Goal: Navigation & Orientation: Find specific page/section

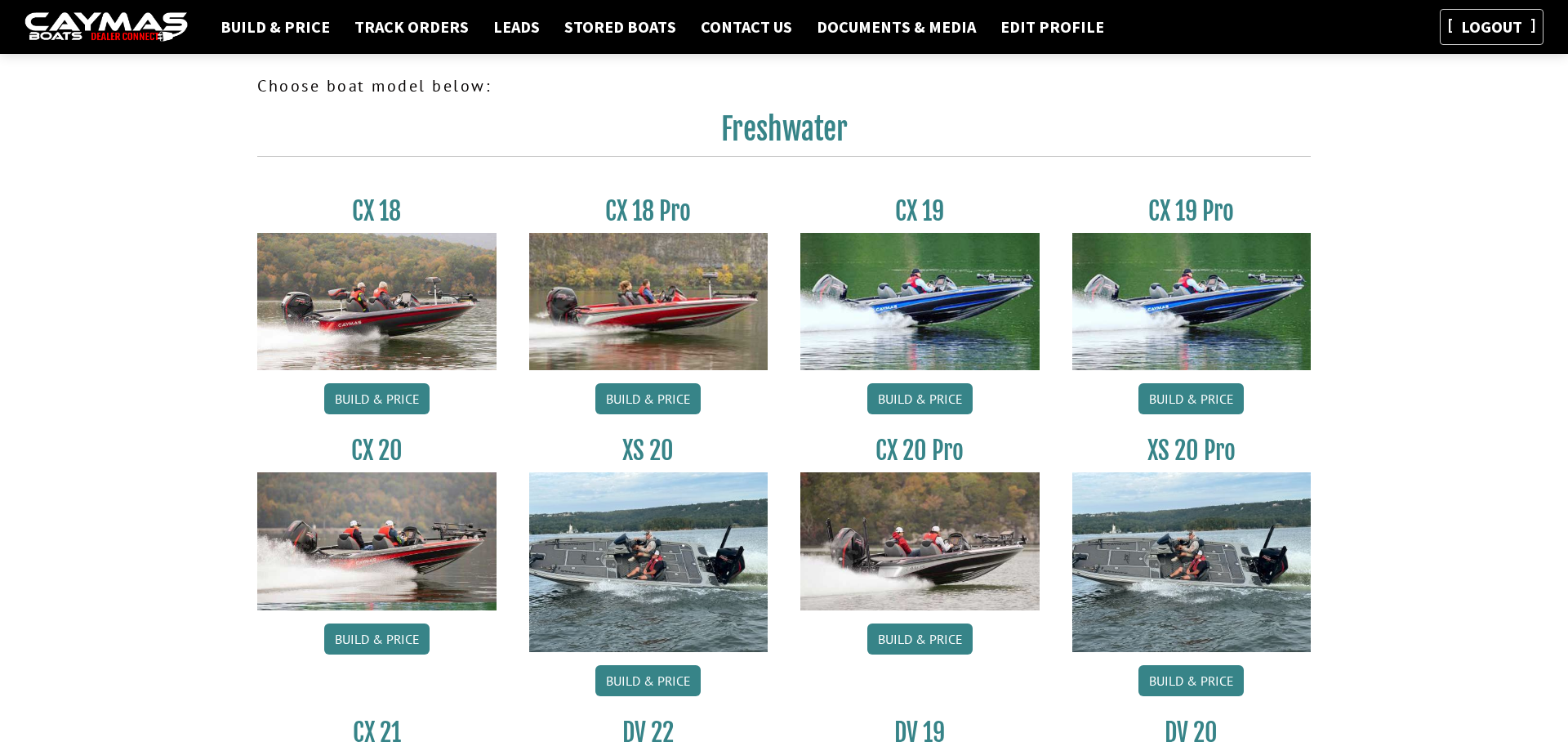
click at [1517, 30] on link "Logout" at bounding box center [1491, 26] width 78 height 21
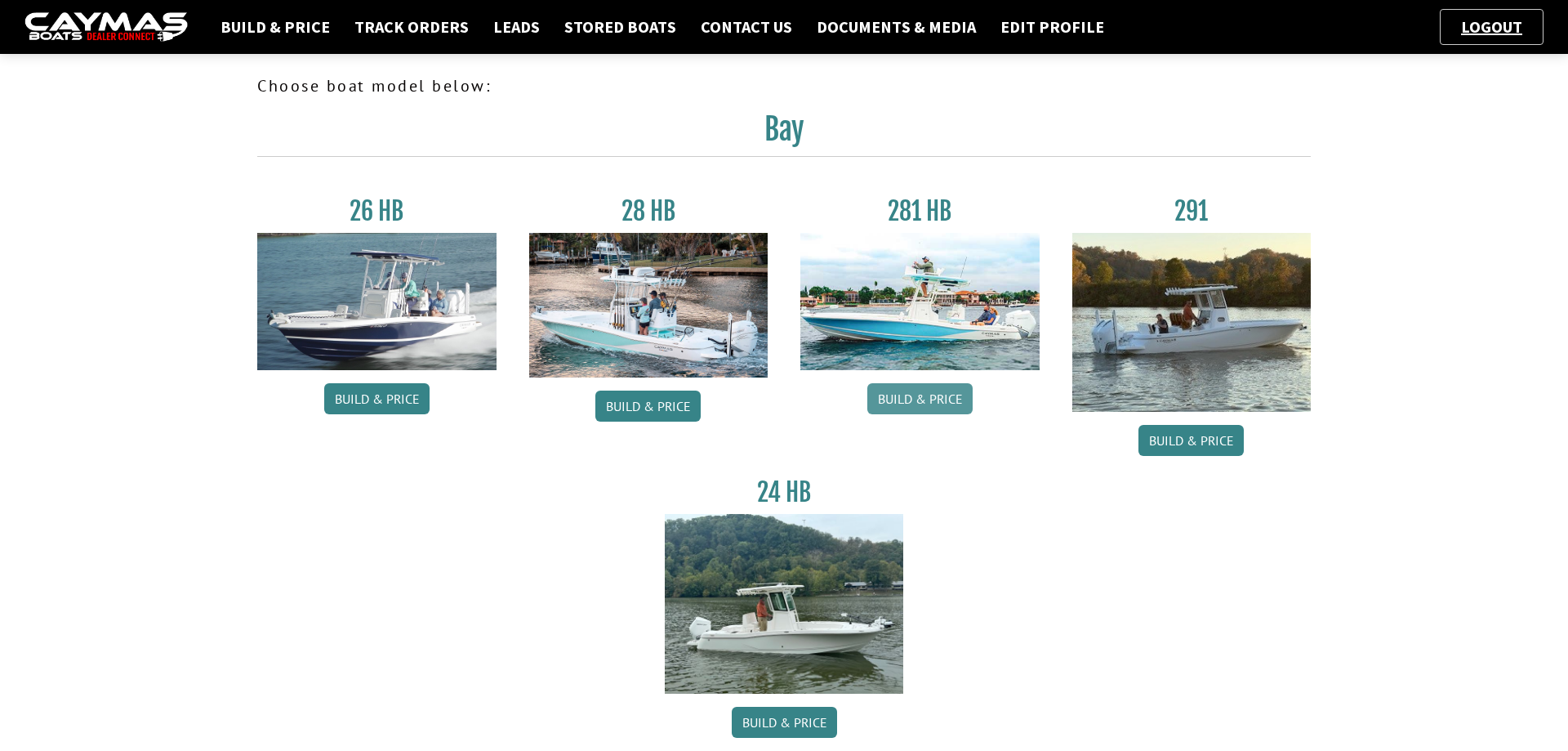
click at [922, 399] on link "Build & Price" at bounding box center [919, 399] width 106 height 31
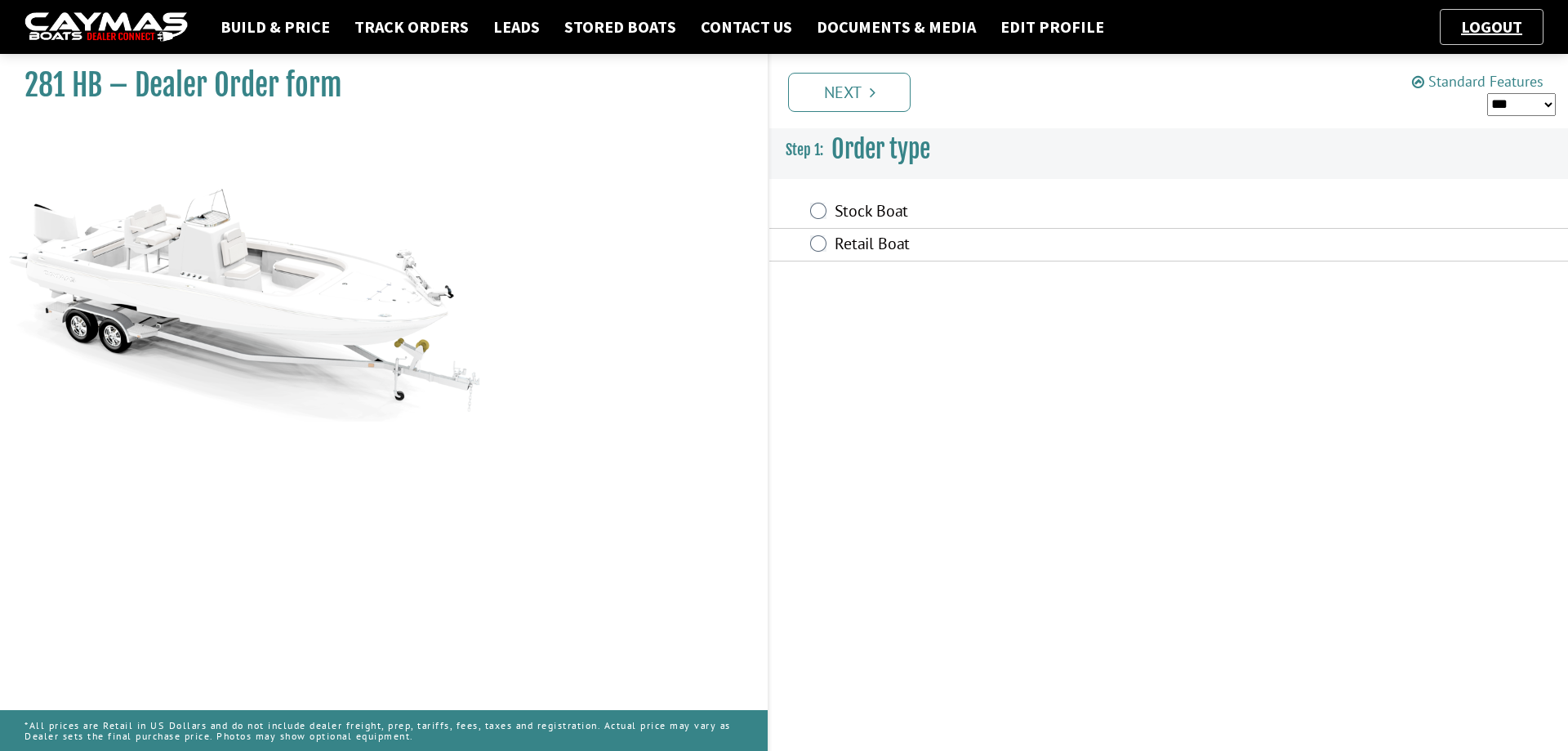
click at [1469, 86] on link "Standard Features" at bounding box center [1478, 81] width 132 height 19
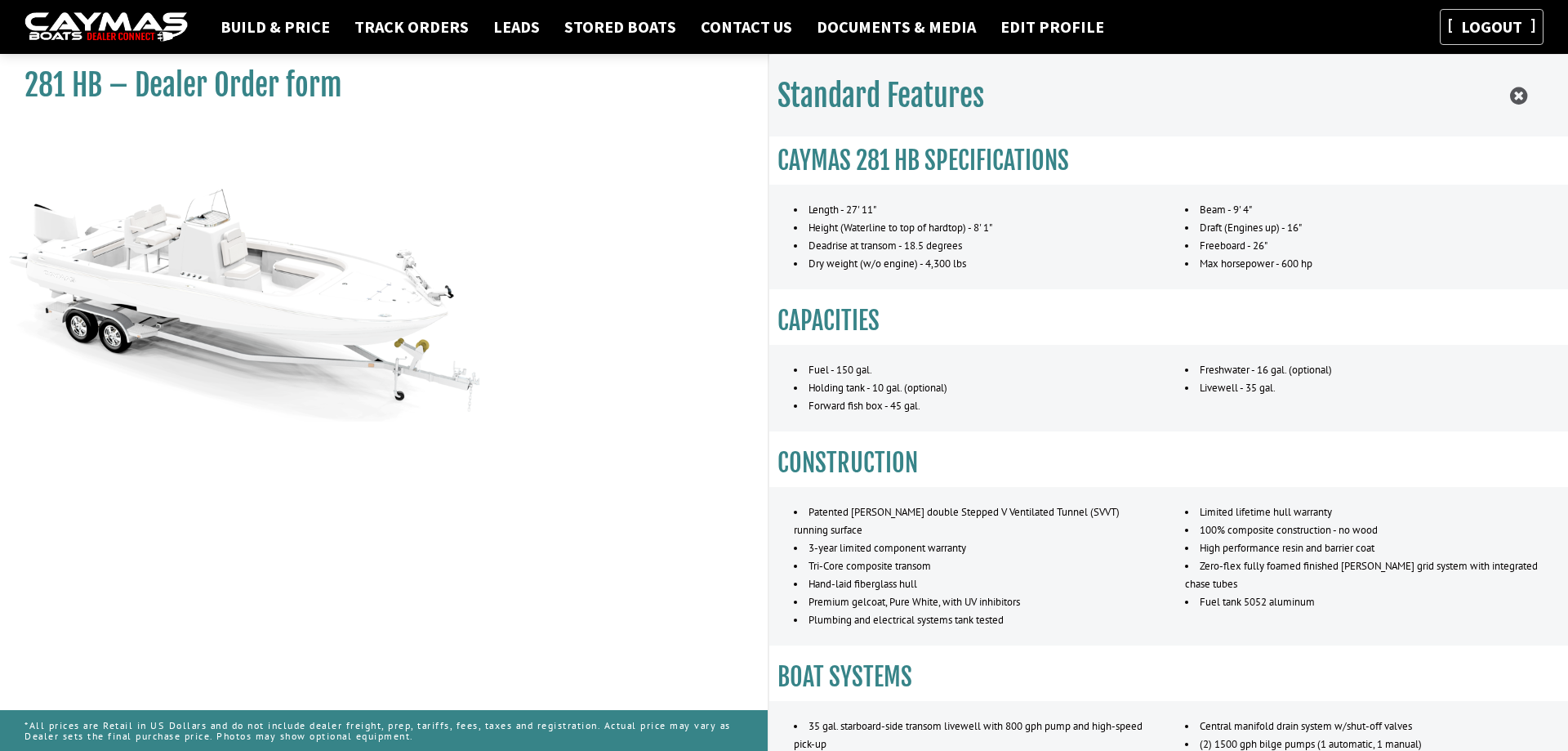
click at [1488, 29] on link "Logout" at bounding box center [1491, 26] width 78 height 21
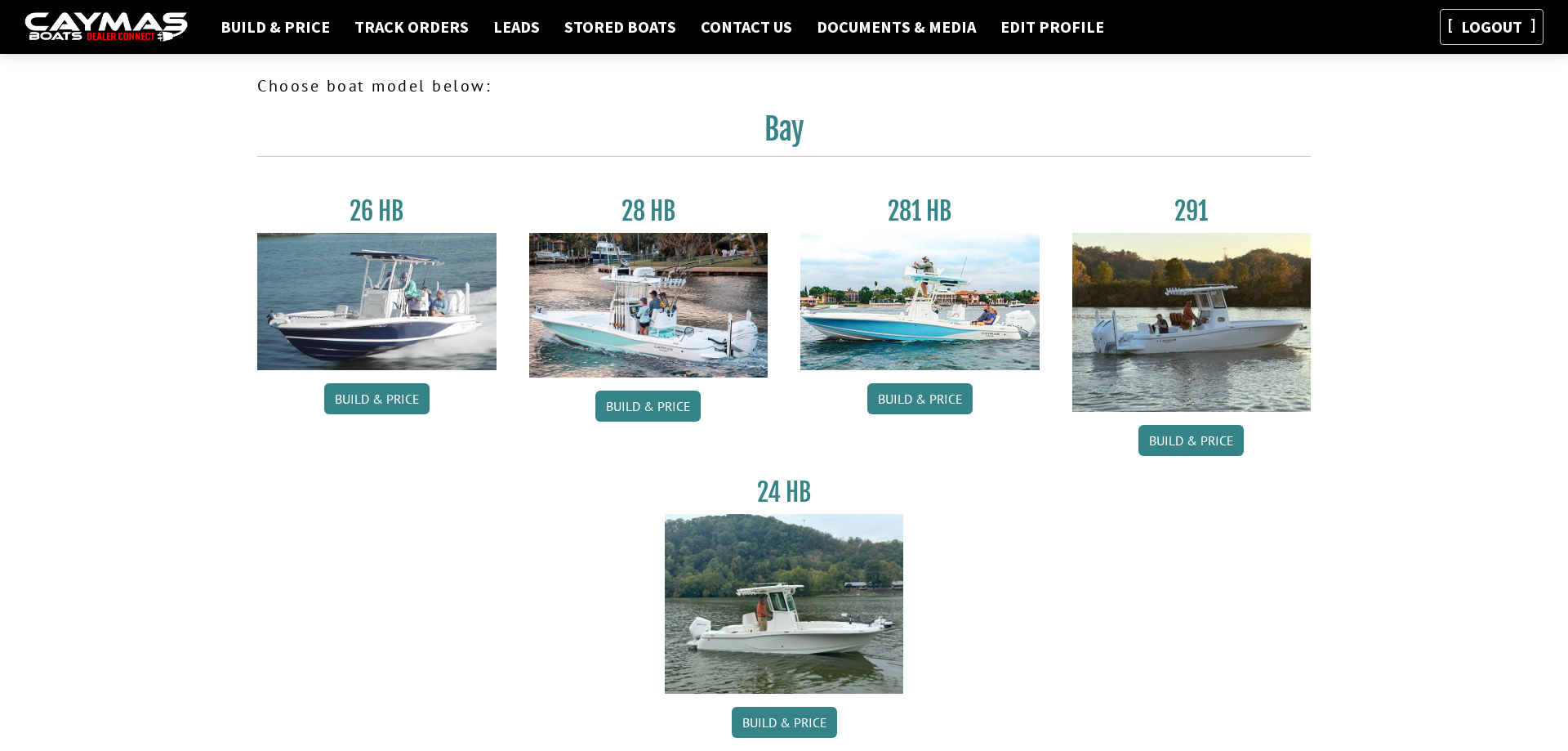
click at [1479, 28] on link "Logout" at bounding box center [1491, 26] width 78 height 21
